Goal: Task Accomplishment & Management: Manage account settings

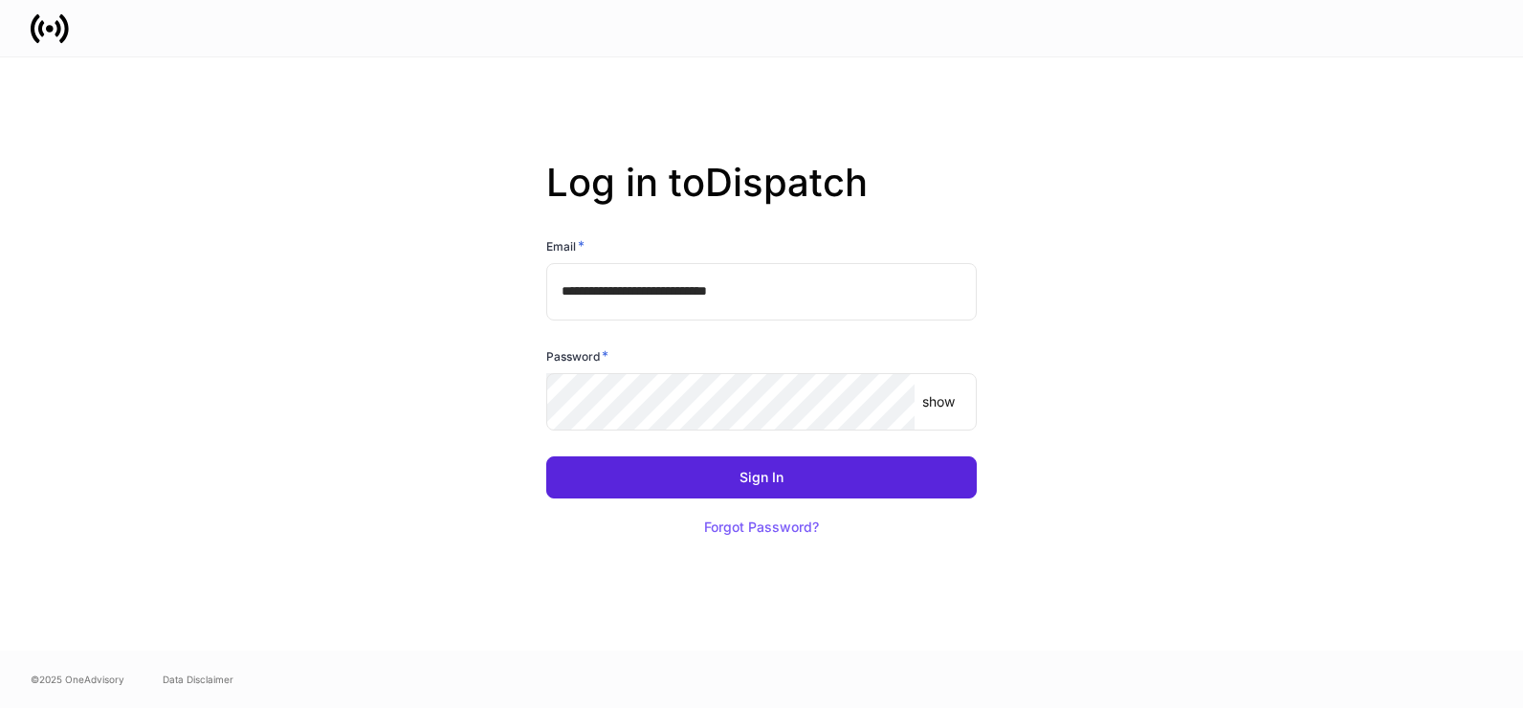
click at [881, 405] on keeper-lock "Open Keeper Popup" at bounding box center [887, 401] width 23 height 23
click at [607, 510] on div "Sign In Forgot Password?" at bounding box center [754, 490] width 446 height 115
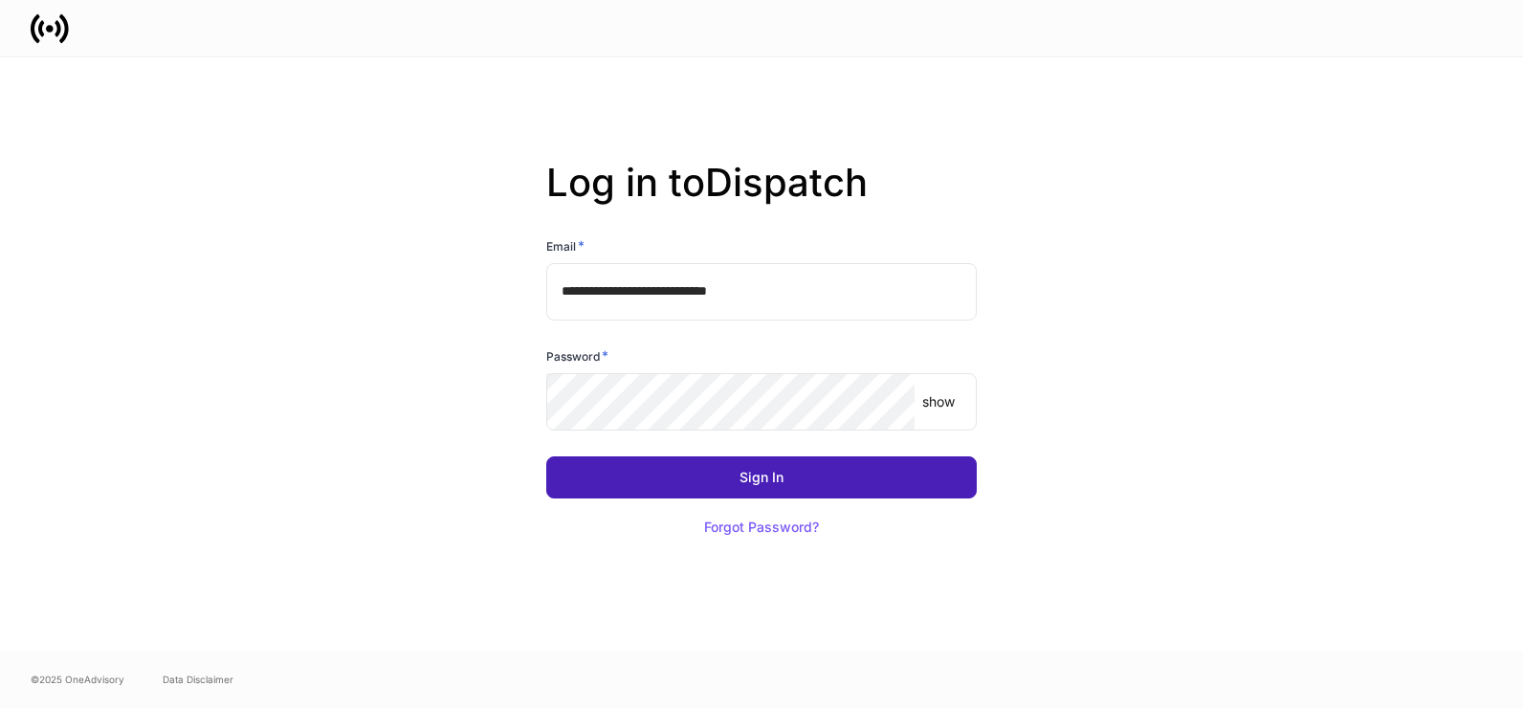
click at [619, 490] on button "Sign In" at bounding box center [761, 477] width 430 height 42
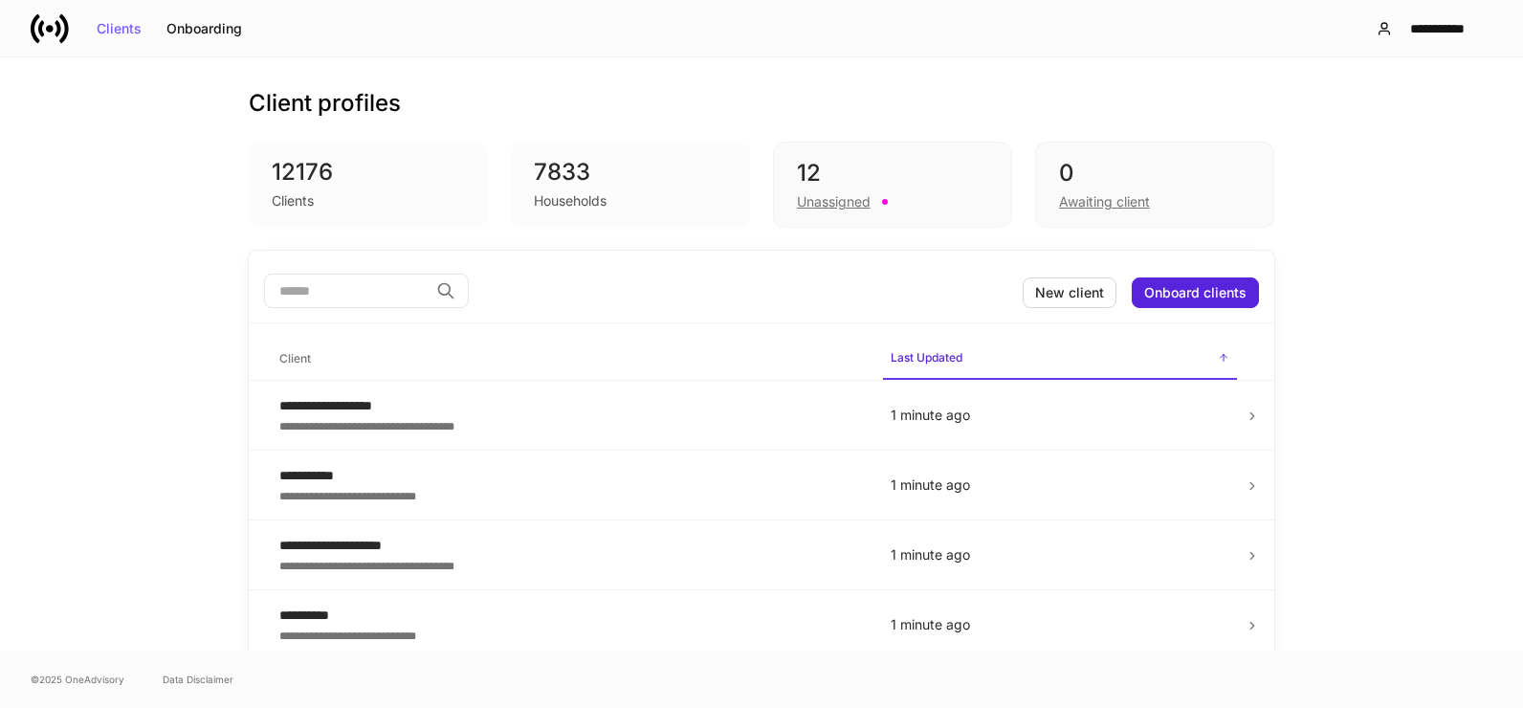
click at [586, 203] on div "Households" at bounding box center [570, 200] width 73 height 19
click at [838, 203] on div "Unassigned" at bounding box center [834, 201] width 74 height 19
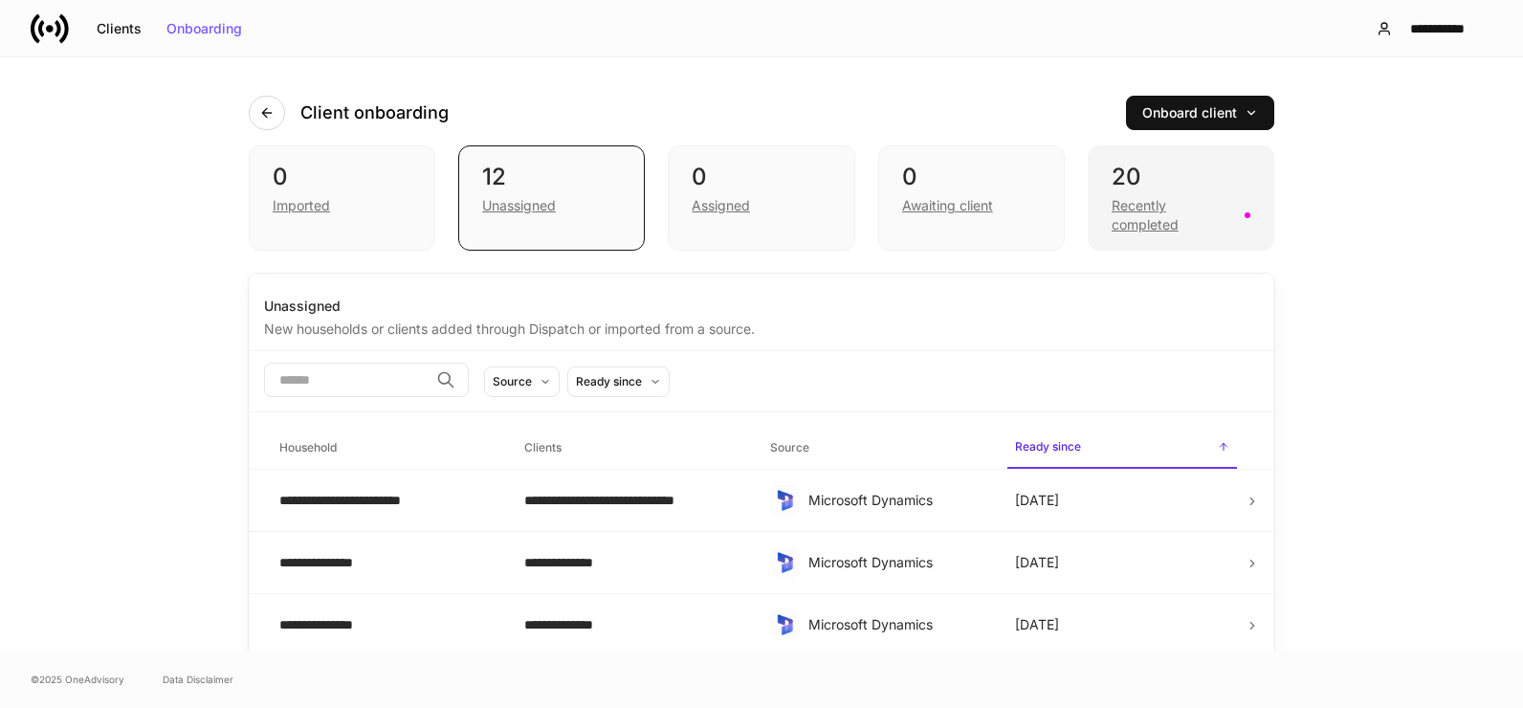
click at [1143, 210] on div "Recently completed" at bounding box center [1171, 215] width 121 height 38
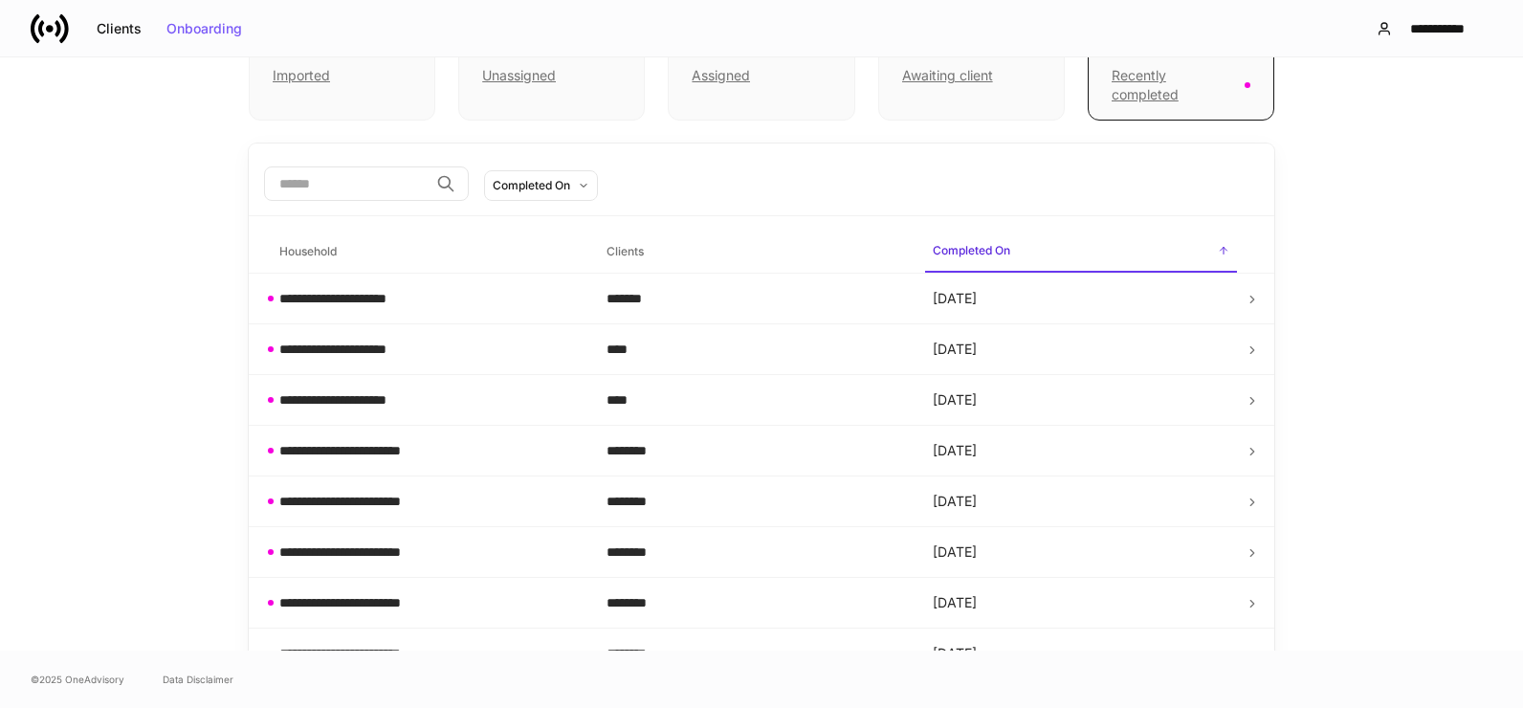
scroll to position [97, 0]
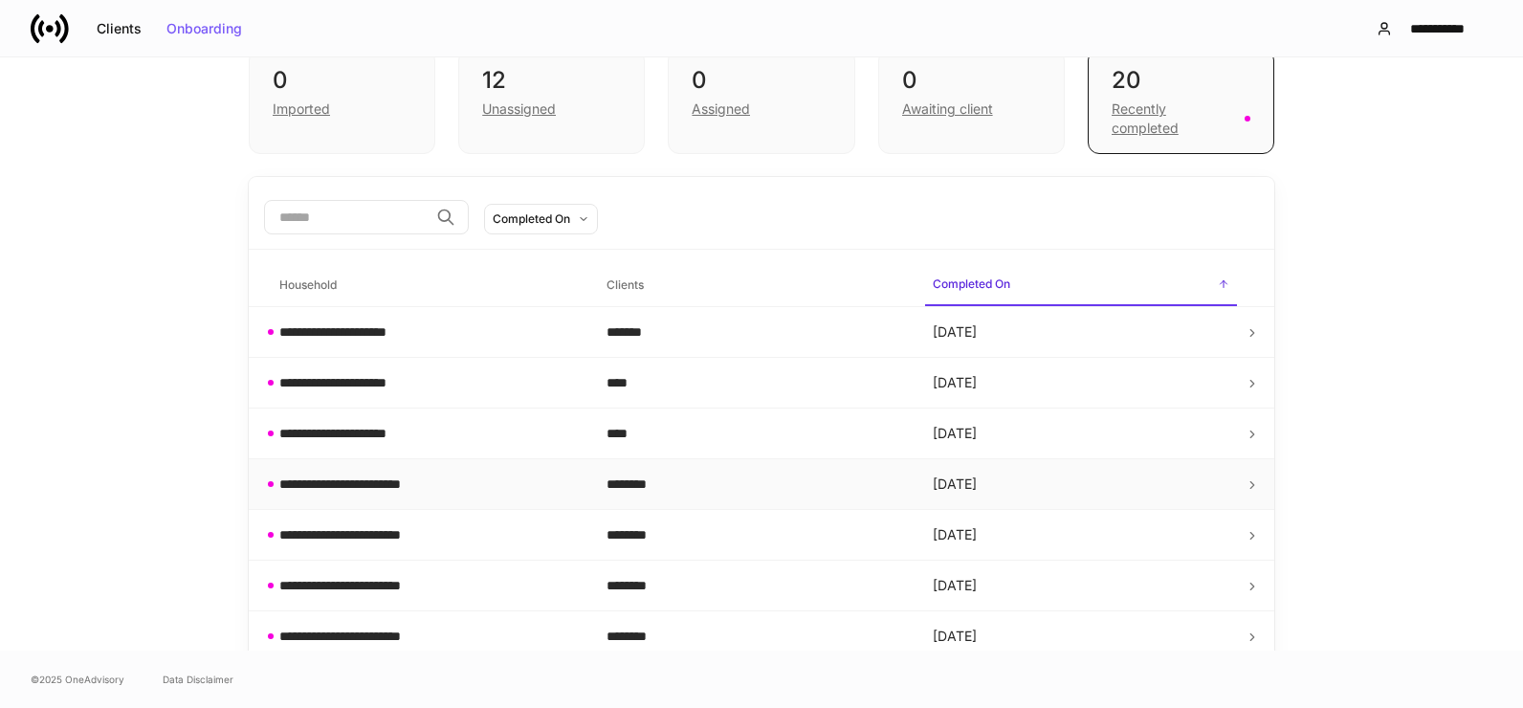
click at [381, 473] on td "**********" at bounding box center [427, 484] width 327 height 51
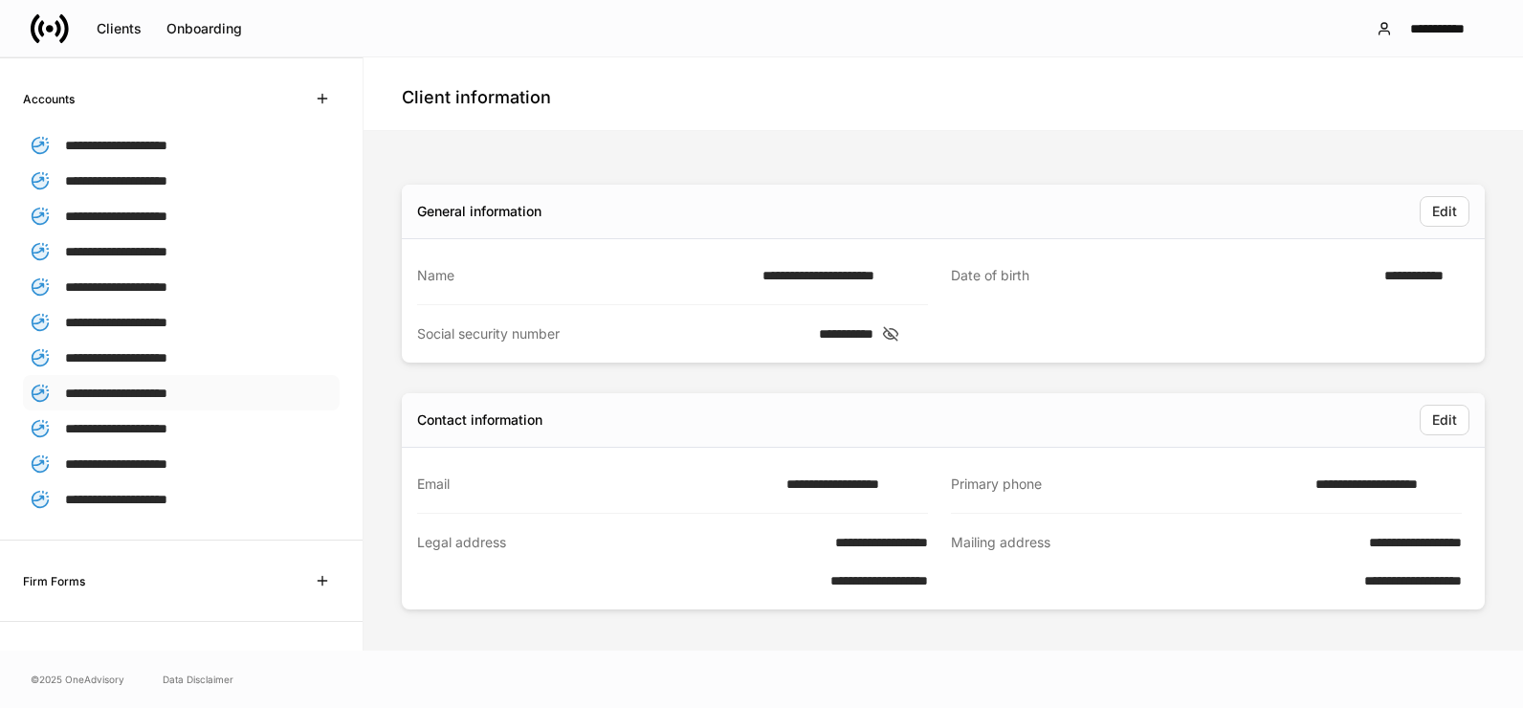
scroll to position [337, 0]
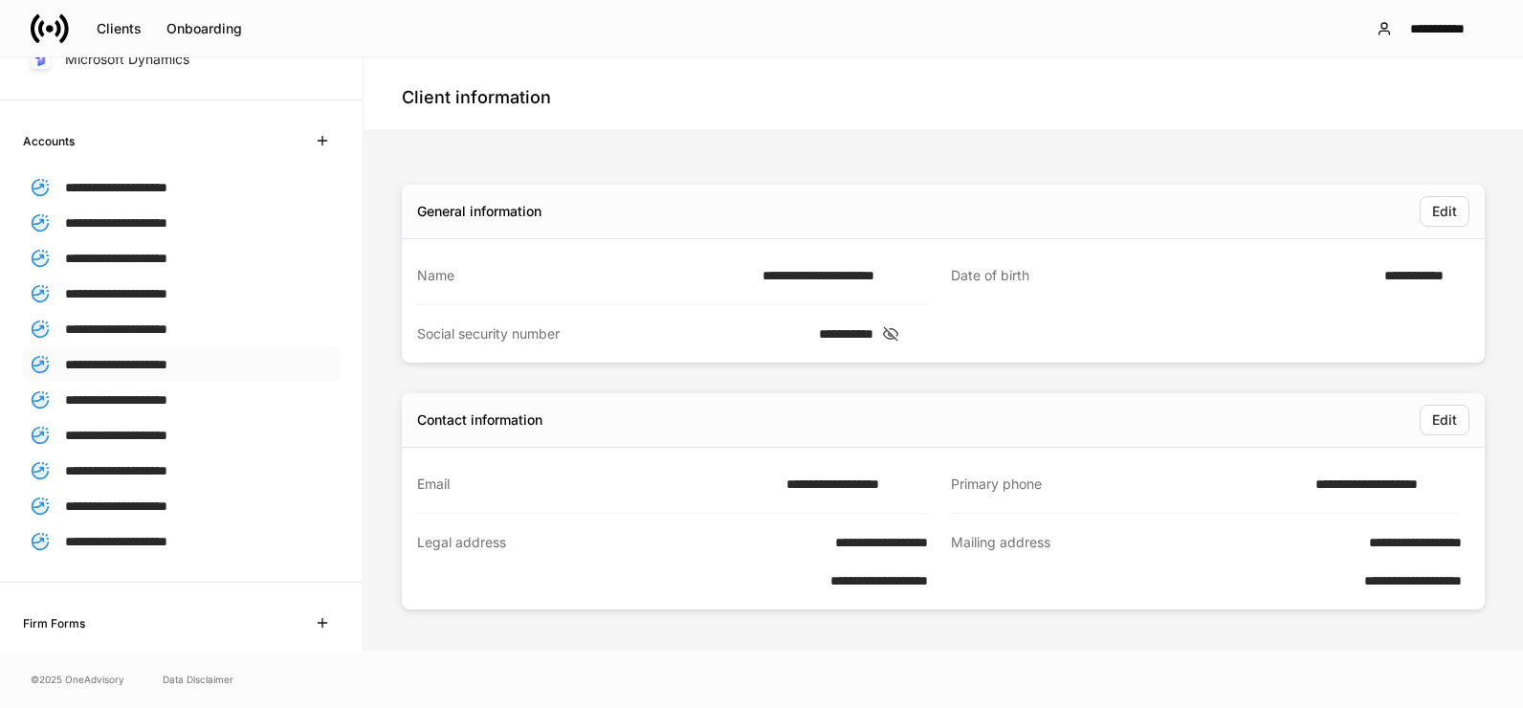
click at [126, 348] on div "**********" at bounding box center [181, 363] width 317 height 35
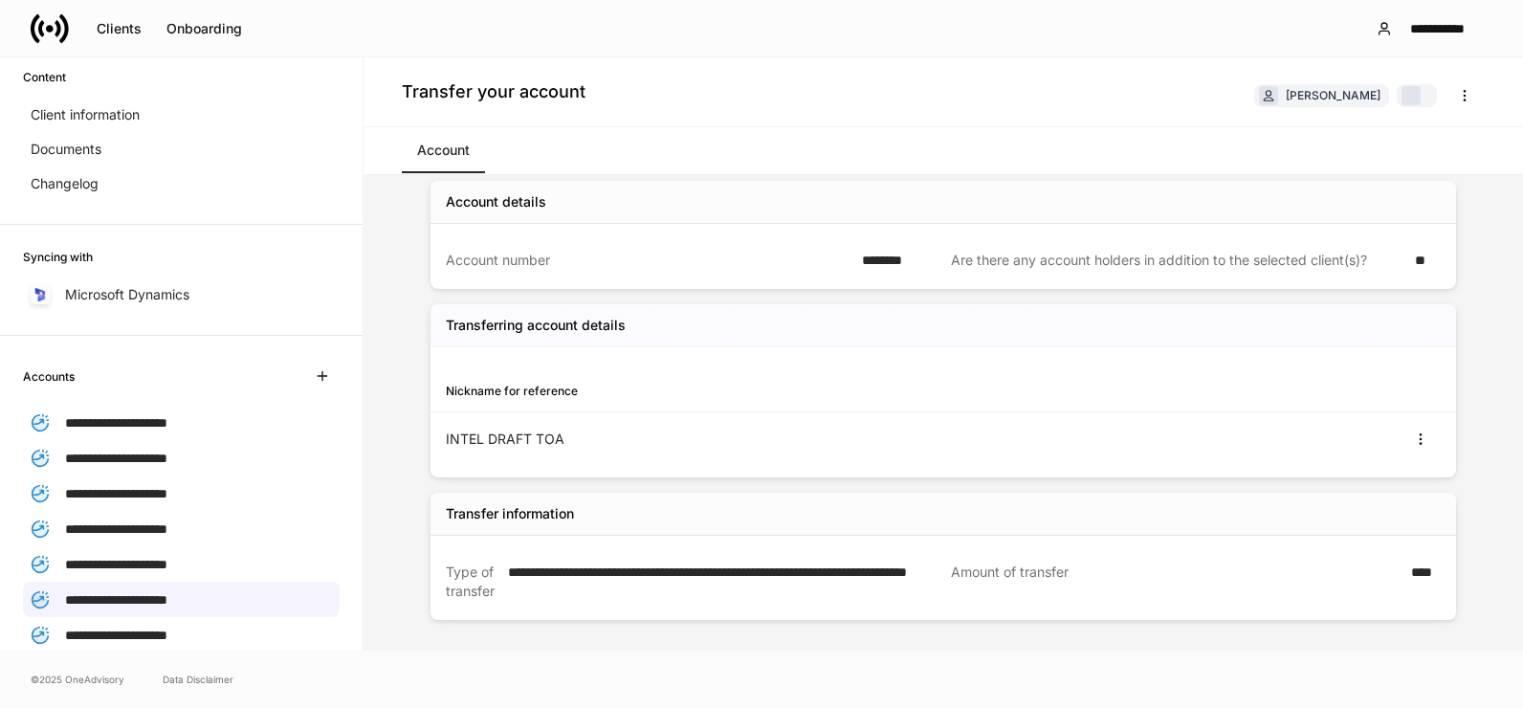
scroll to position [50, 0]
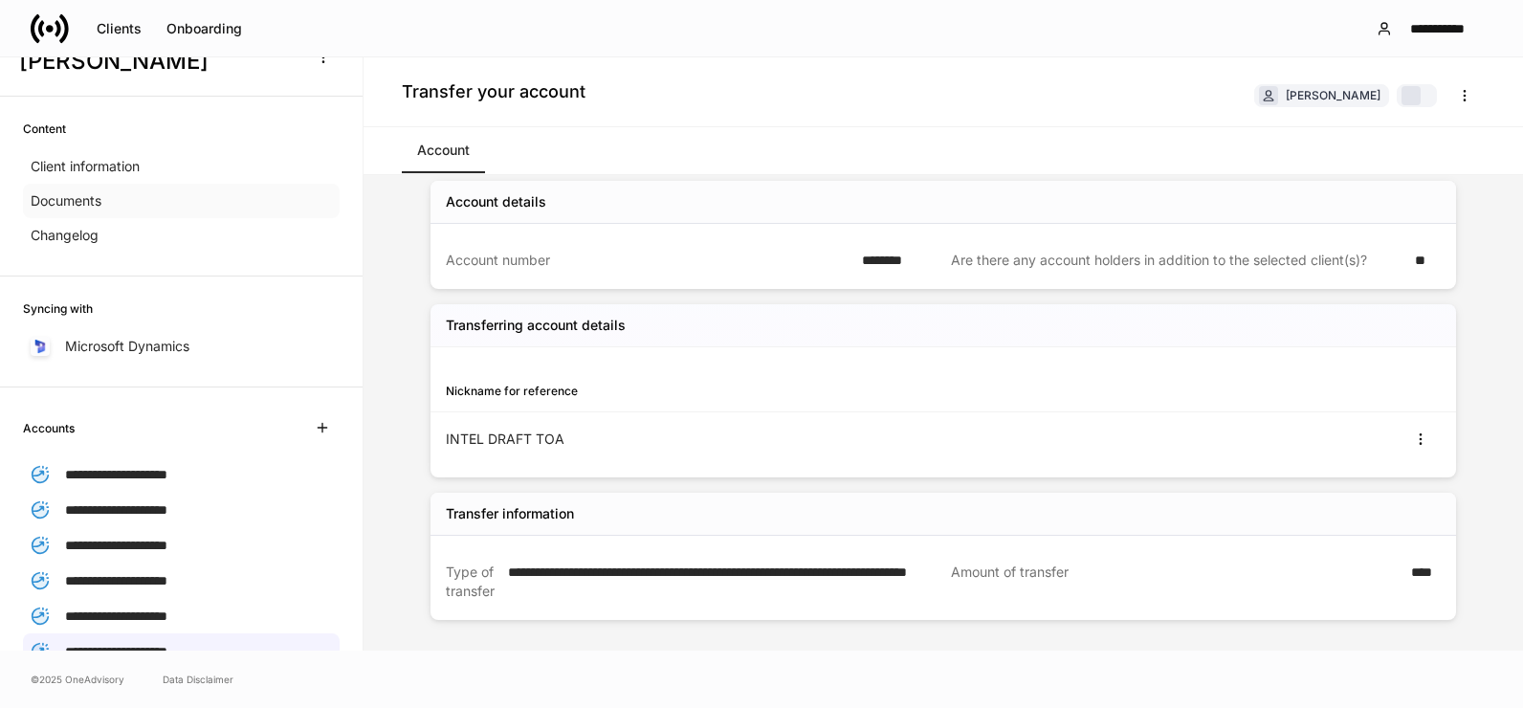
click at [75, 209] on p "Documents" at bounding box center [66, 200] width 71 height 19
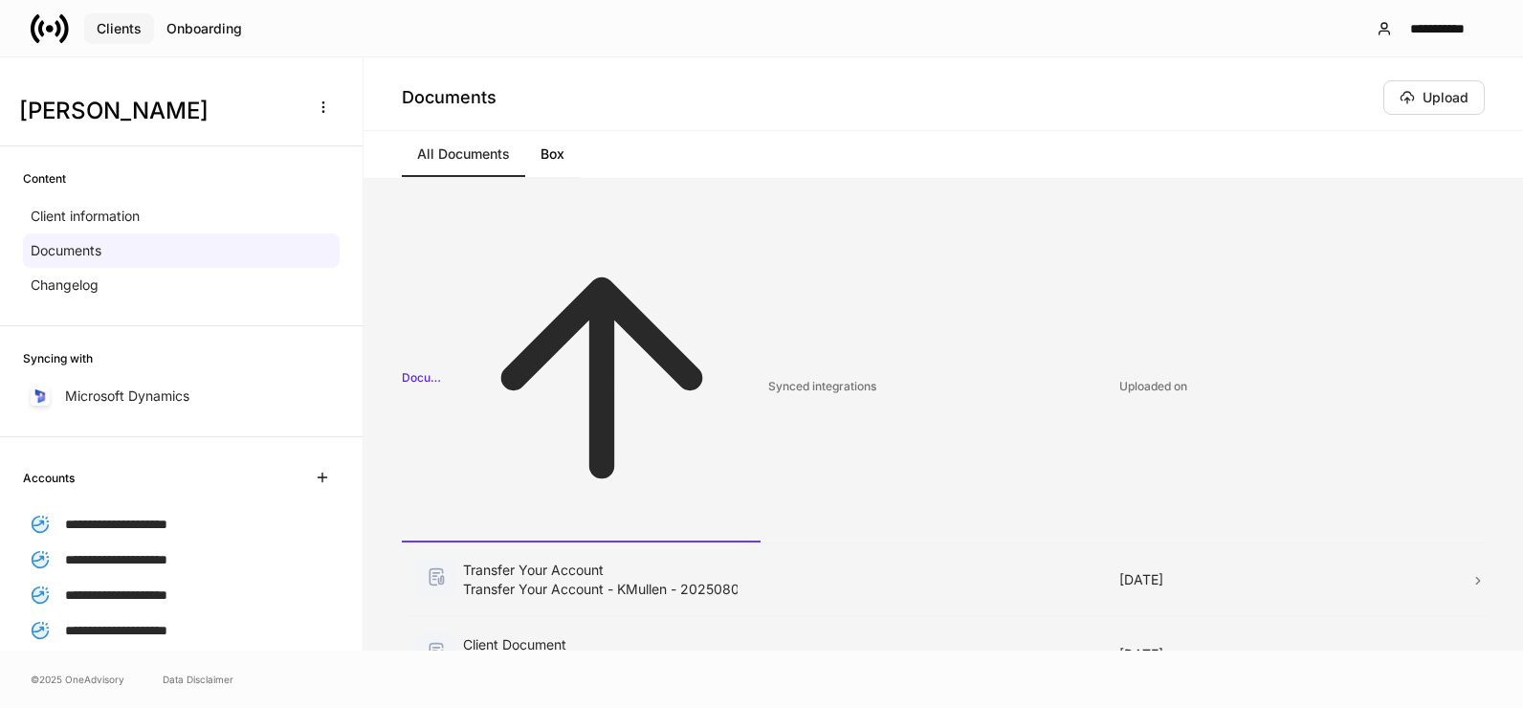
drag, startPoint x: 136, startPoint y: 27, endPoint x: 492, endPoint y: 34, distance: 355.9
click at [136, 27] on div "Clients" at bounding box center [119, 28] width 45 height 13
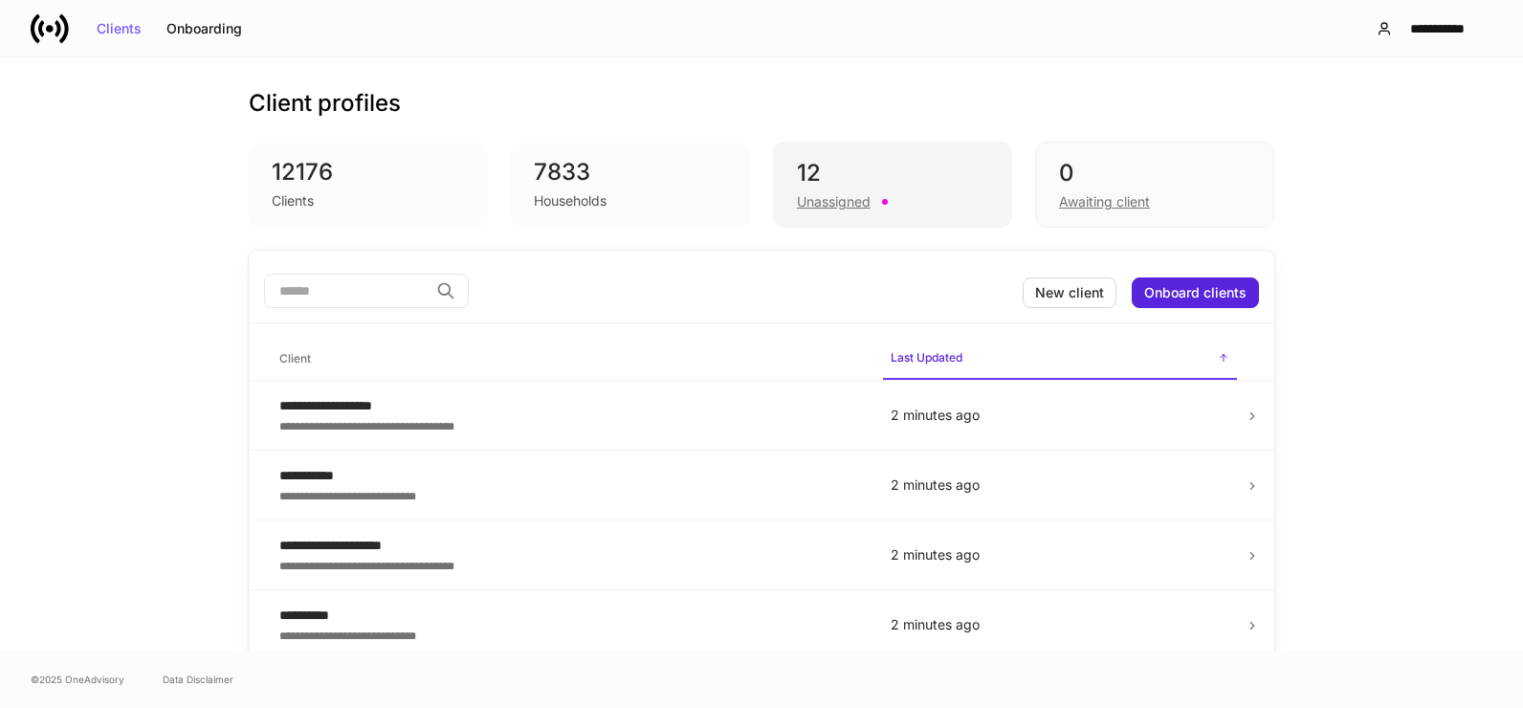
click at [866, 209] on div "Unassigned" at bounding box center [892, 199] width 191 height 23
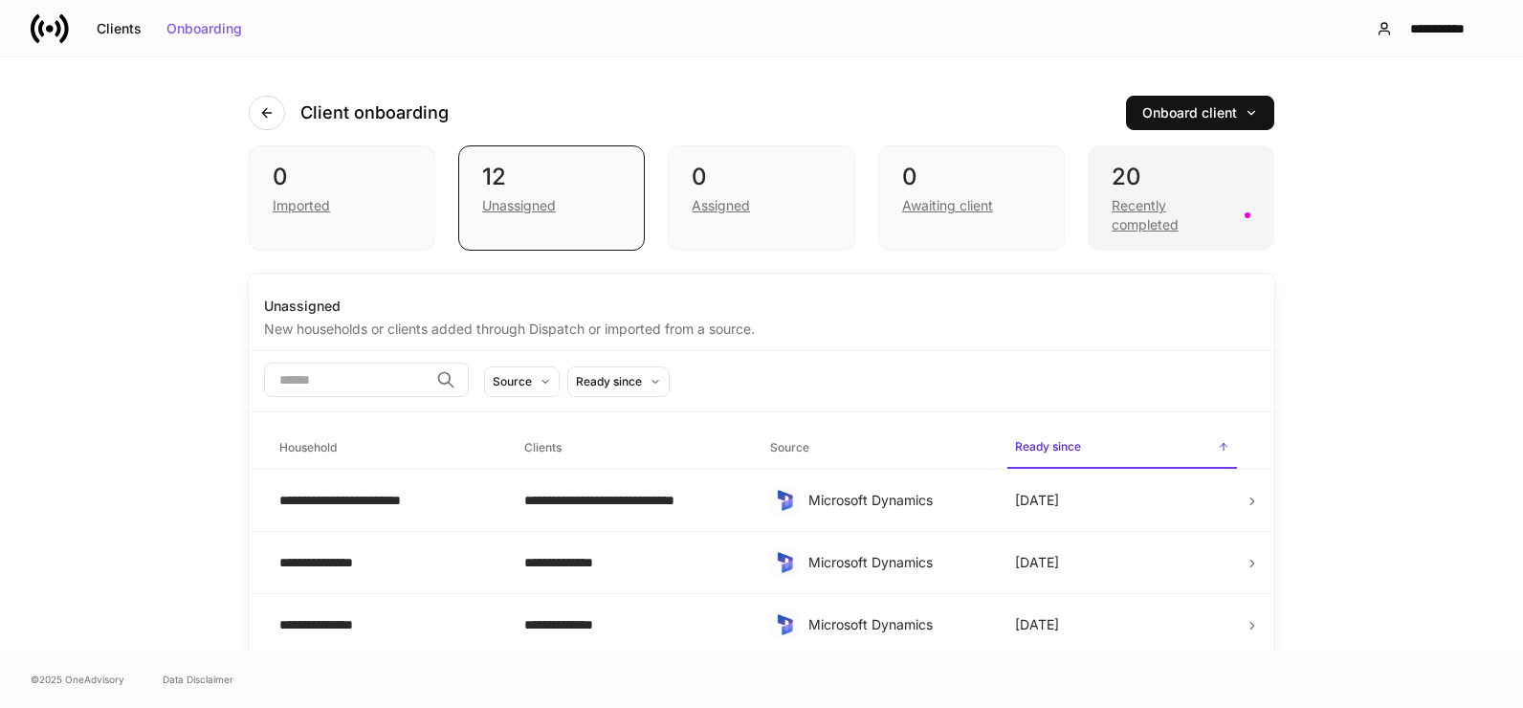
click at [1123, 221] on div "Recently completed" at bounding box center [1171, 215] width 121 height 38
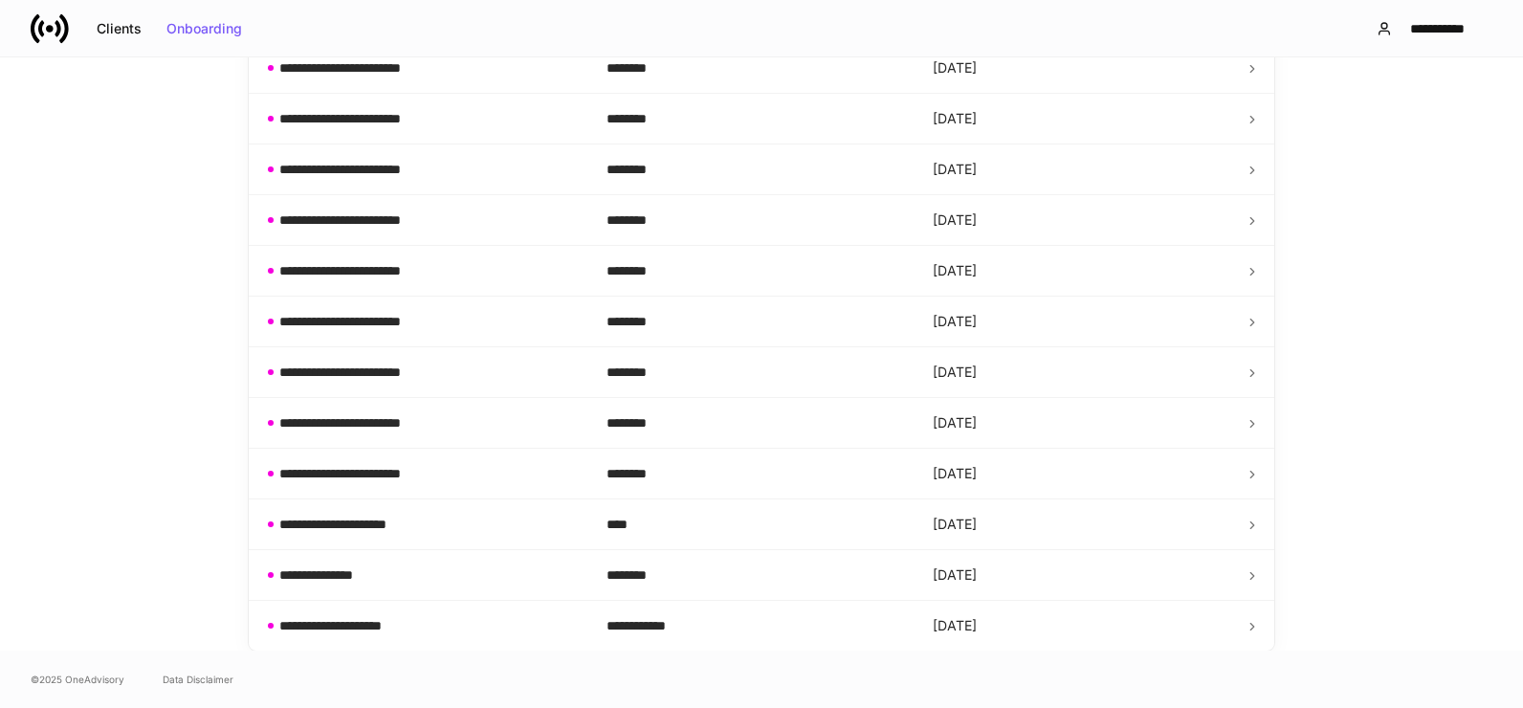
scroll to position [670, 0]
